Goal: Task Accomplishment & Management: Use online tool/utility

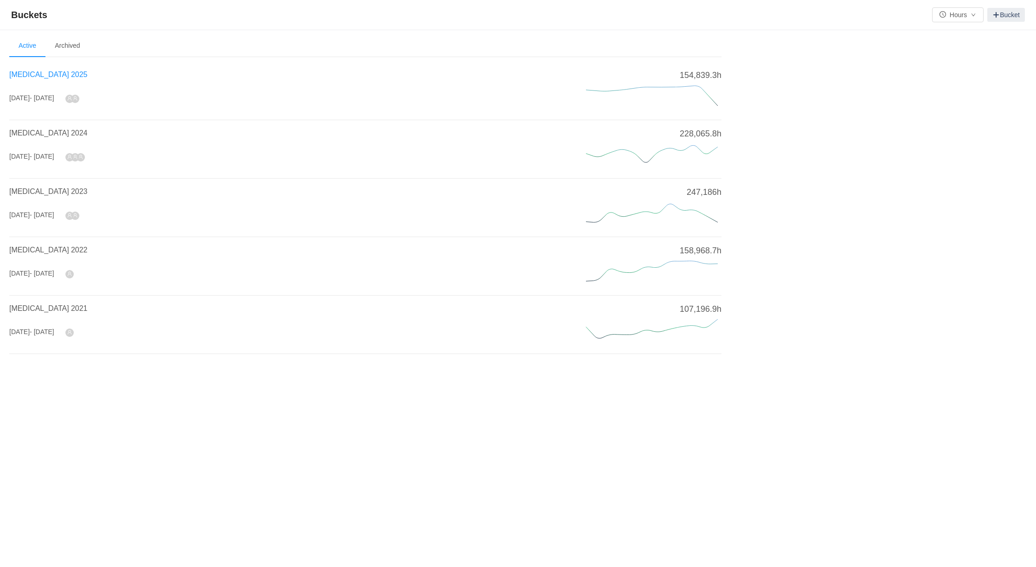
click at [38, 71] on span "[MEDICAL_DATA] 2025" at bounding box center [48, 75] width 78 height 8
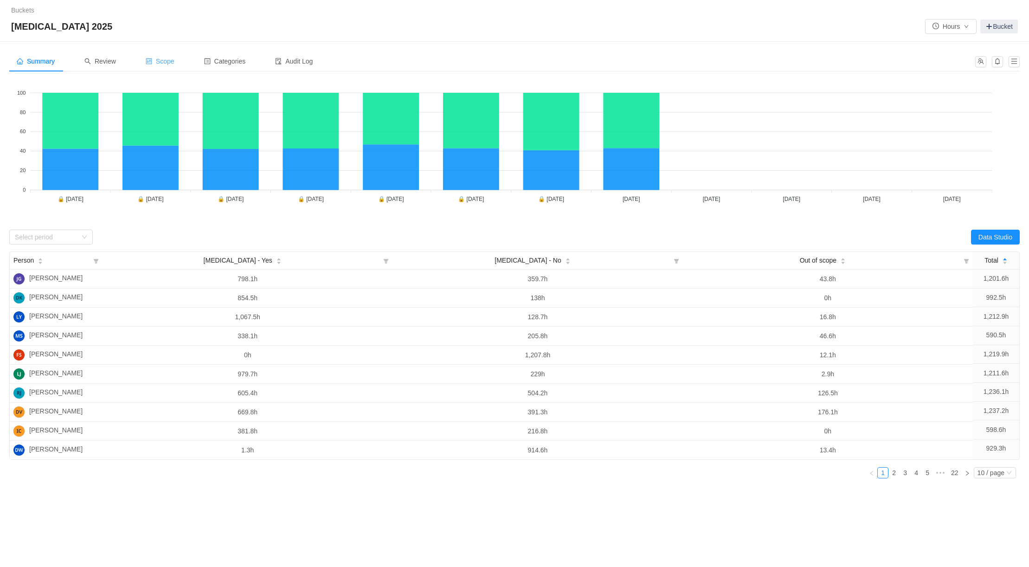
click at [158, 58] on span "Scope" at bounding box center [160, 61] width 29 height 7
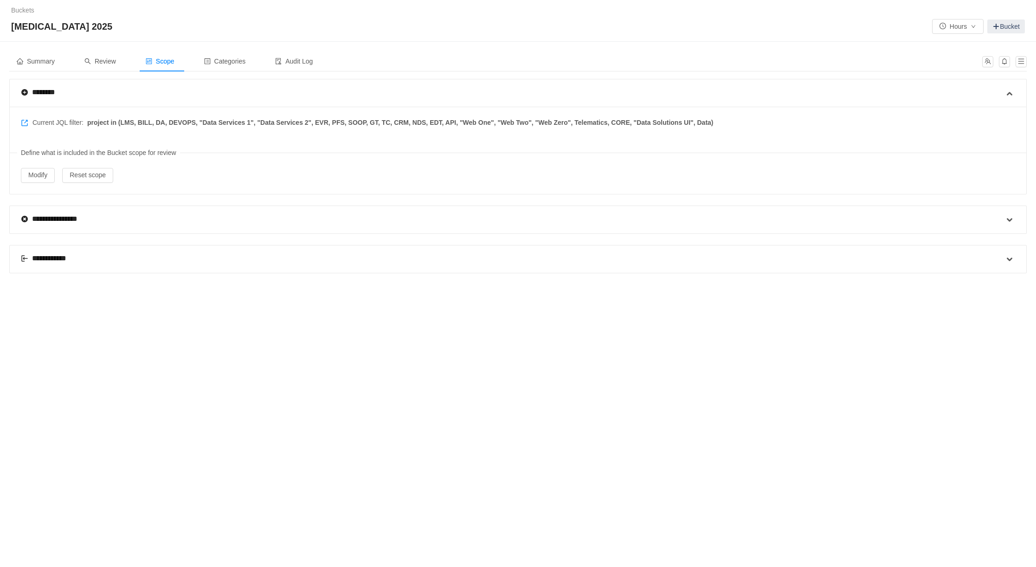
click at [50, 253] on div "**********" at bounding box center [48, 258] width 54 height 11
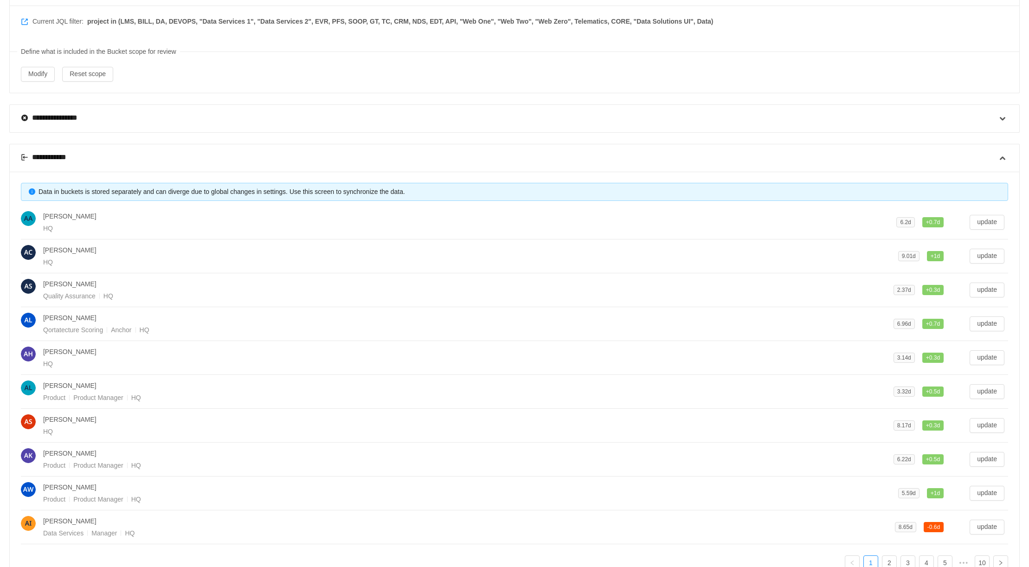
scroll to position [183, 0]
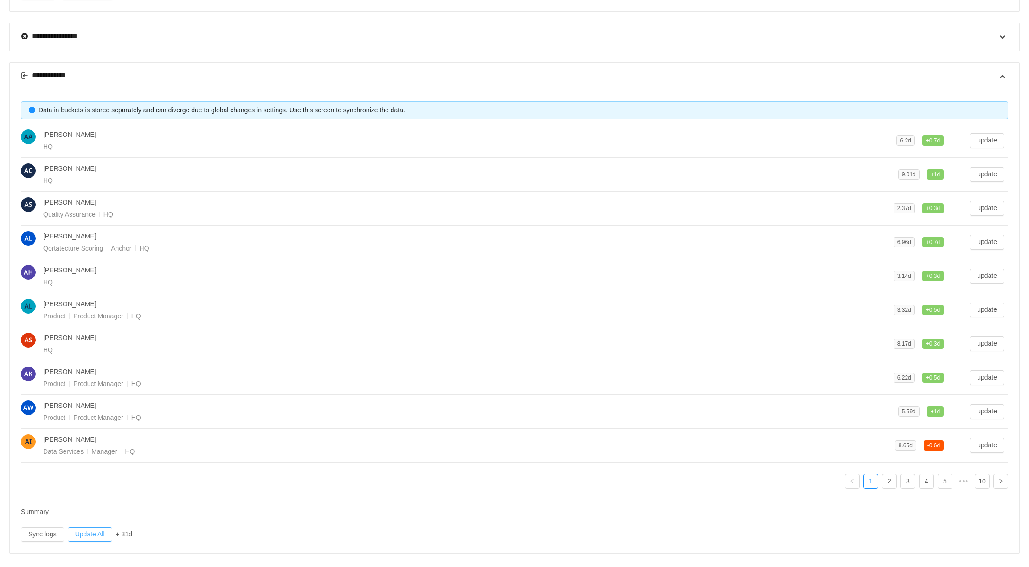
click at [81, 527] on button "Update All" at bounding box center [90, 534] width 45 height 15
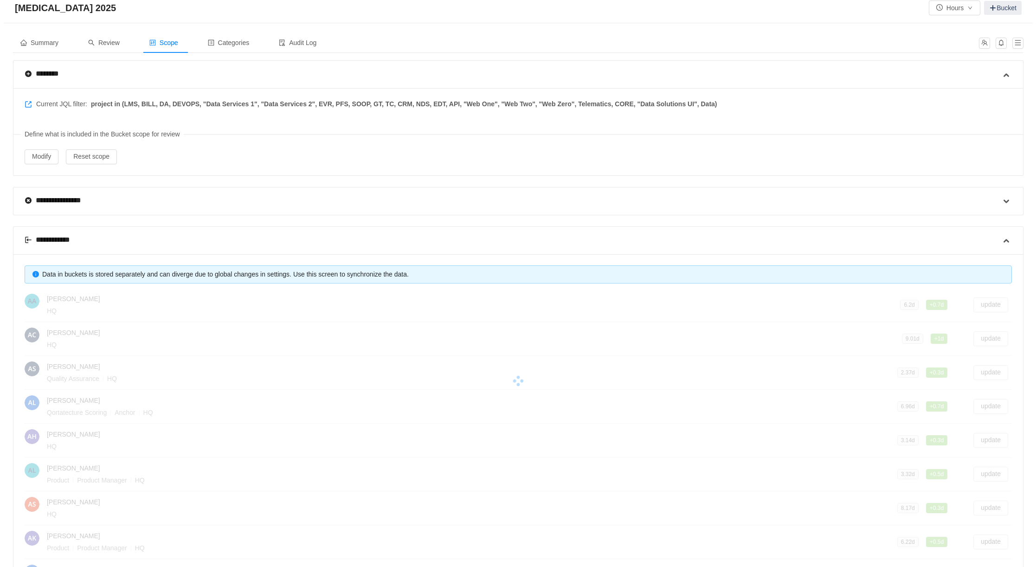
scroll to position [0, 0]
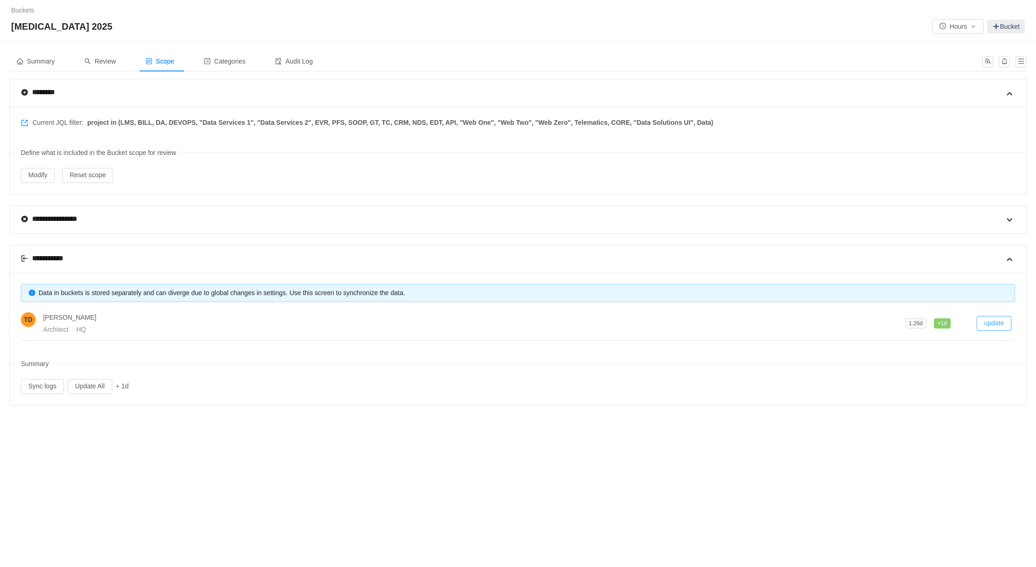
click at [996, 316] on button "update" at bounding box center [994, 323] width 35 height 15
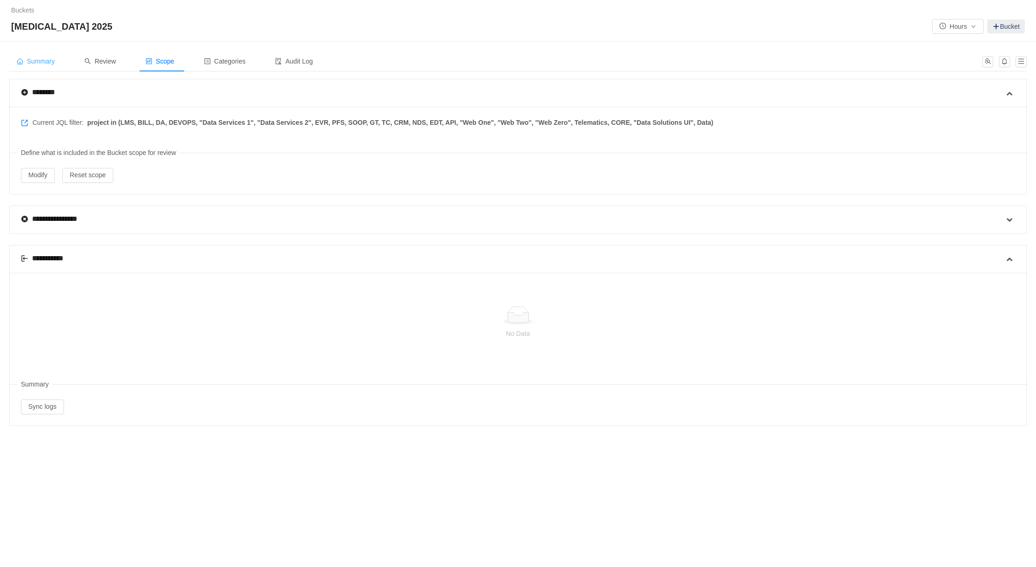
click at [46, 58] on span "Summary" at bounding box center [36, 61] width 38 height 7
